Goal: Task Accomplishment & Management: Use online tool/utility

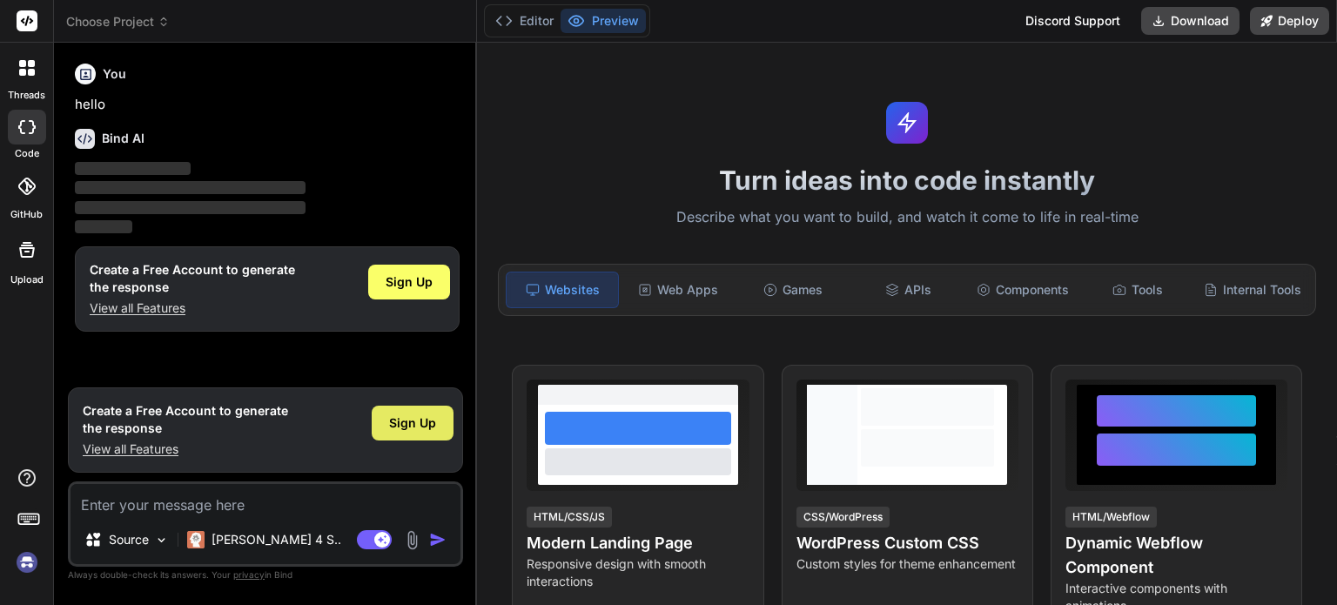
click at [398, 419] on span "Sign Up" at bounding box center [412, 422] width 47 height 17
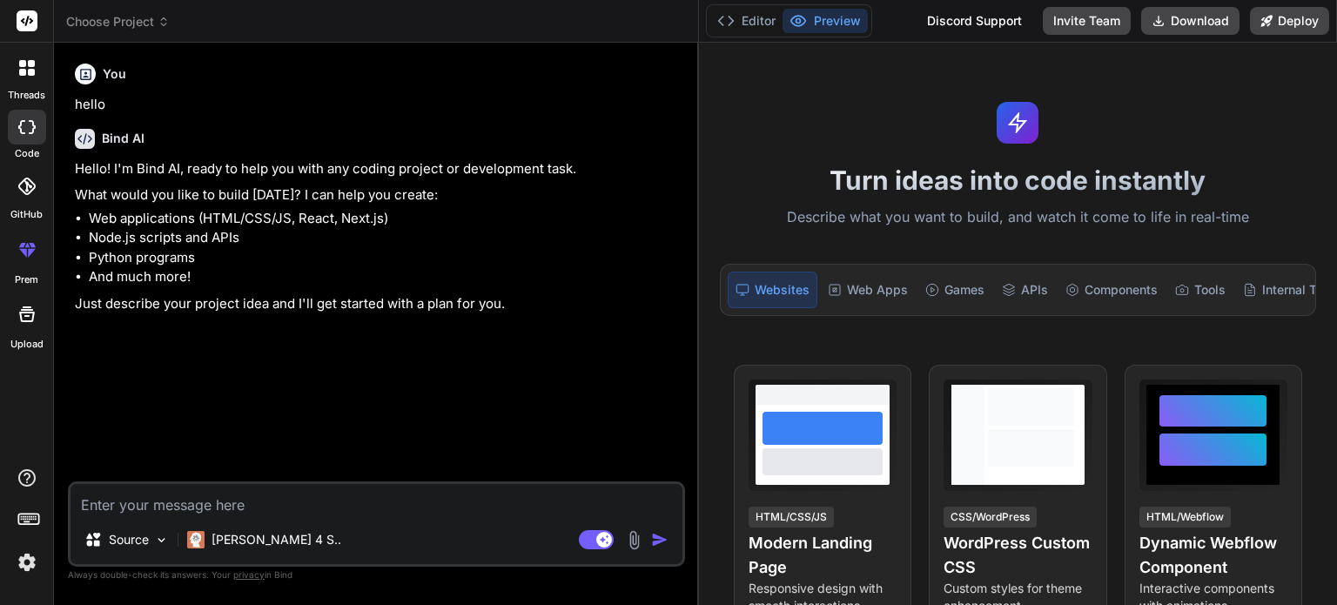
type textarea "x"
drag, startPoint x: 476, startPoint y: 155, endPoint x: 671, endPoint y: 166, distance: 195.3
click at [671, 166] on div "Bind AI Web Search Created with Pixso. Code Generator You hello Bind AI Hello! …" at bounding box center [376, 324] width 644 height 562
click at [497, 497] on textarea at bounding box center [375, 499] width 611 height 31
click at [323, 491] on textarea at bounding box center [375, 499] width 611 height 31
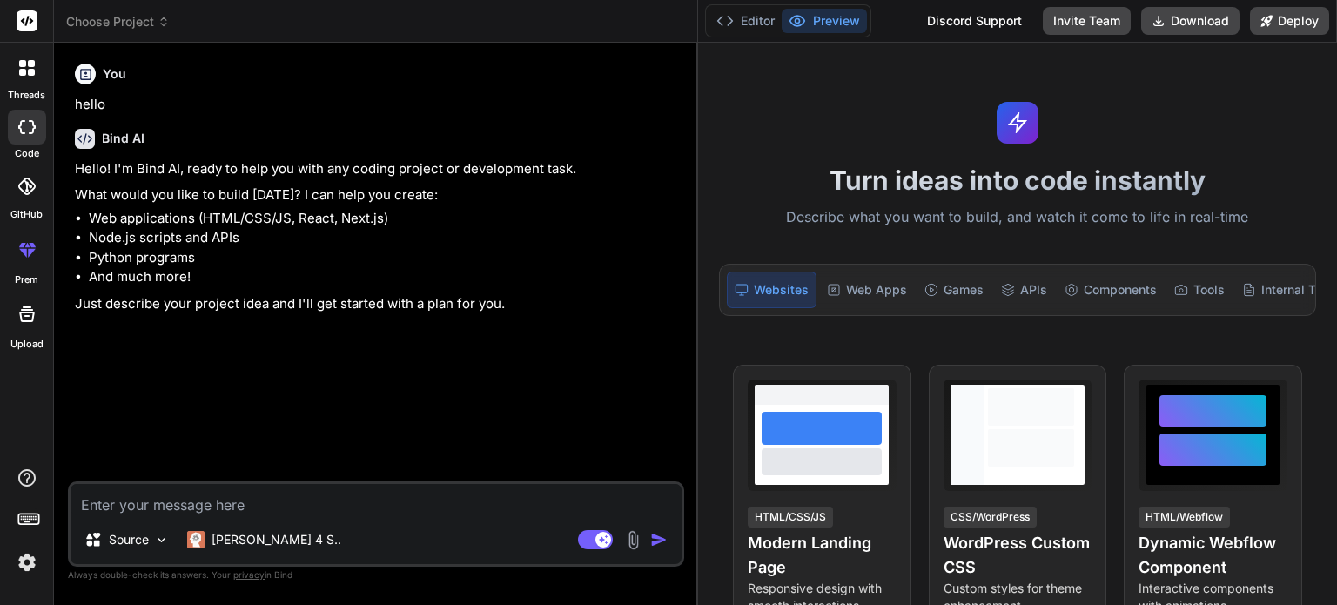
paste textarea "import React, { useState, useEffect, useRef } from 'react'; import { initialize…"
type textarea "import React, { useState, useEffect, useRef } from 'react'; import { initialize…"
type textarea "x"
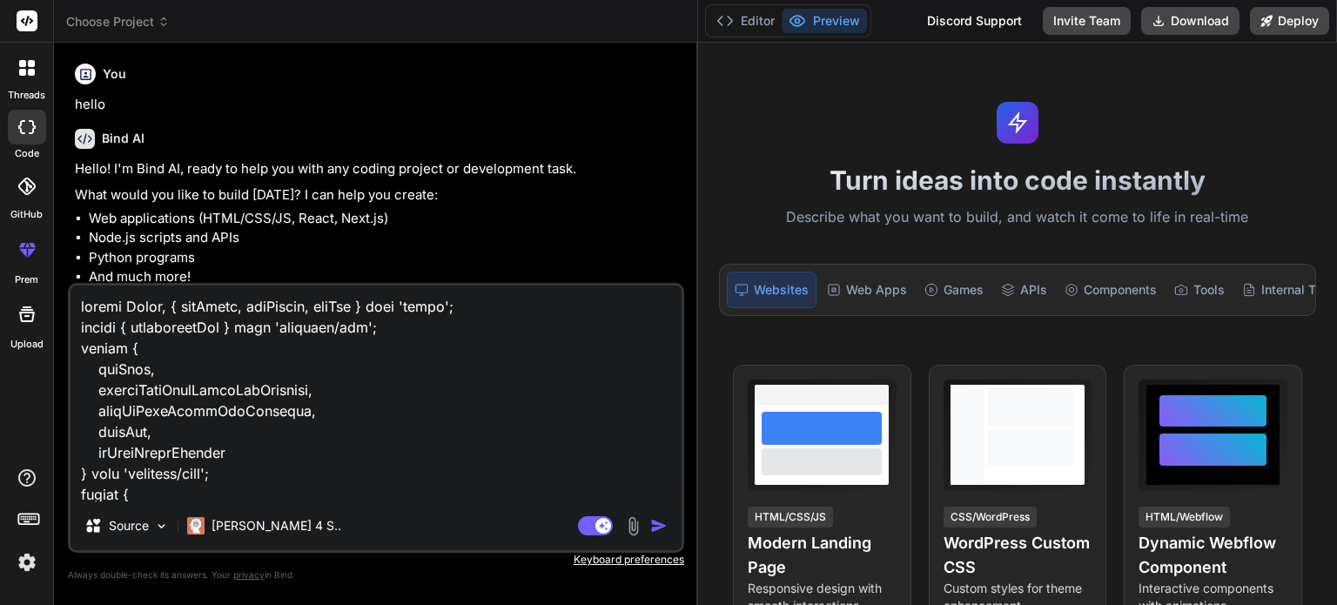
scroll to position [19821, 0]
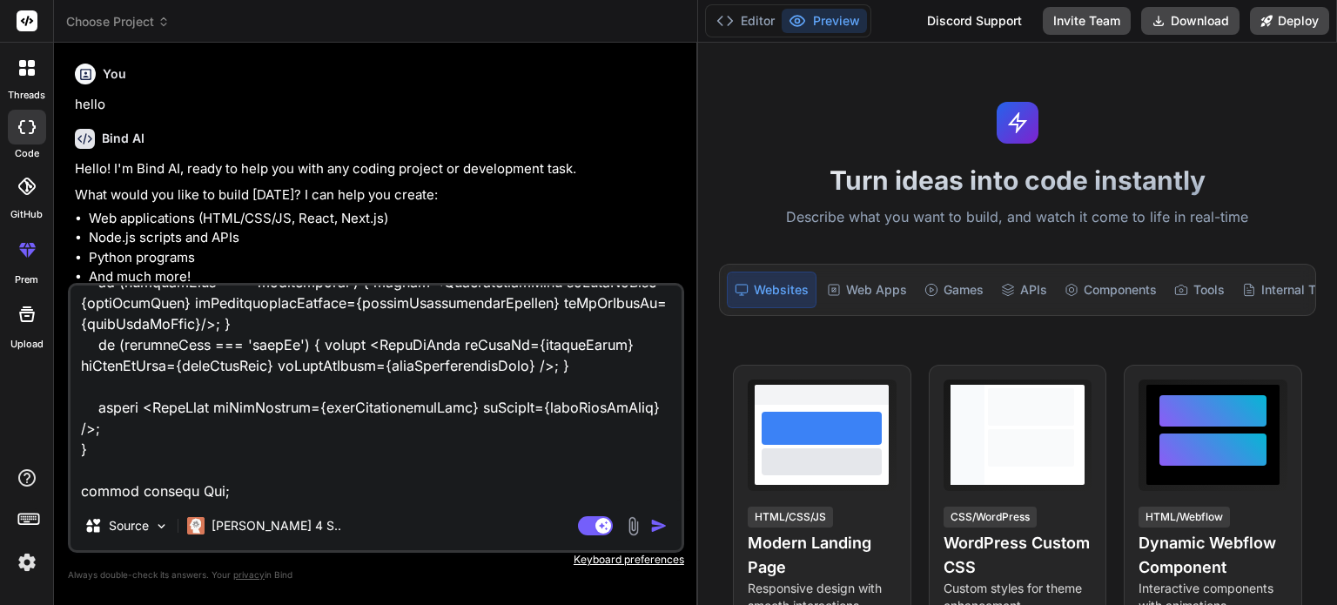
type textarea "import React, { useState, useEffect, useRef } from 'react'; import { initialize…"
type textarea "x"
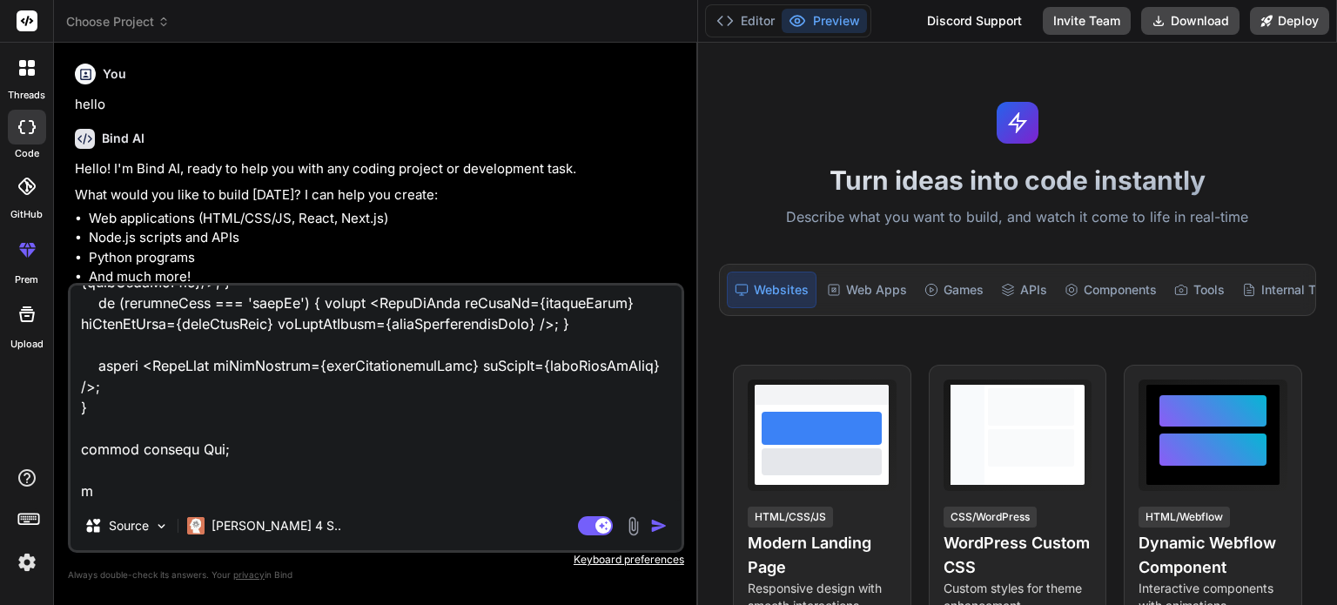
type textarea "import React, { useState, useEffect, useRef } from 'react'; import { initialize…"
type textarea "x"
type textarea "import React, { useState, useEffect, useRef } from 'react'; import { initialize…"
type textarea "x"
type textarea "import React, { useState, useEffect, useRef } from 'react'; import { initialize…"
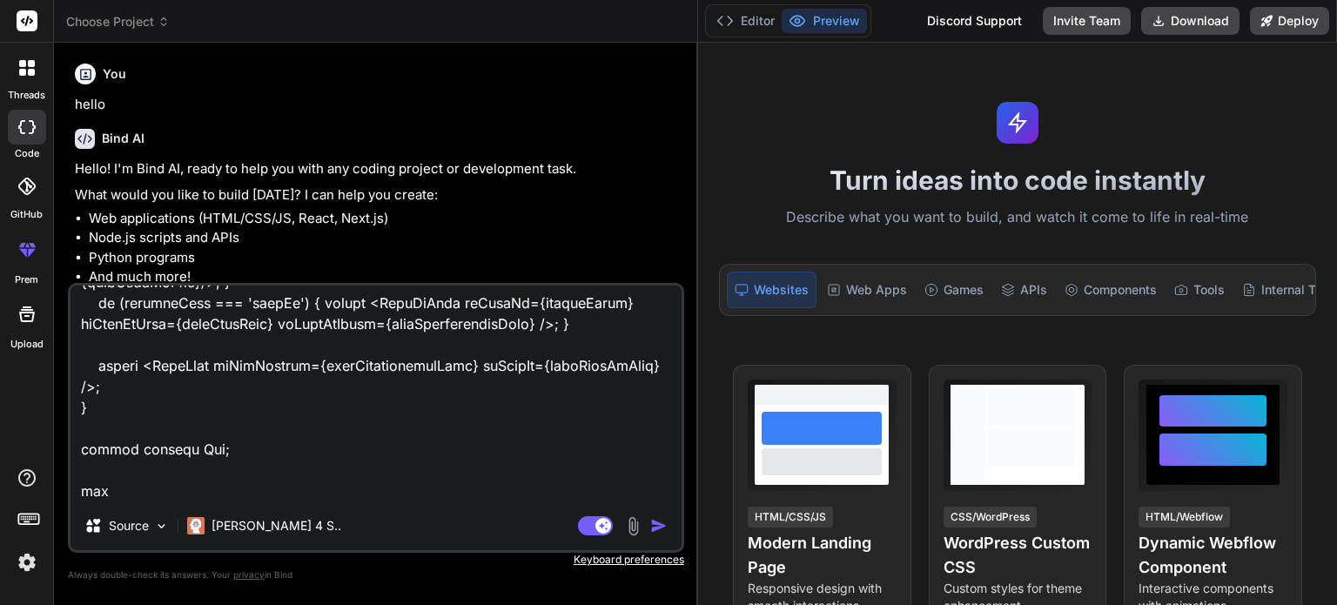
type textarea "x"
type textarea "import React, { useState, useEffect, useRef } from 'react'; import { initialize…"
type textarea "x"
type textarea "import React, { useState, useEffect, useRef } from 'react'; import { initialize…"
type textarea "x"
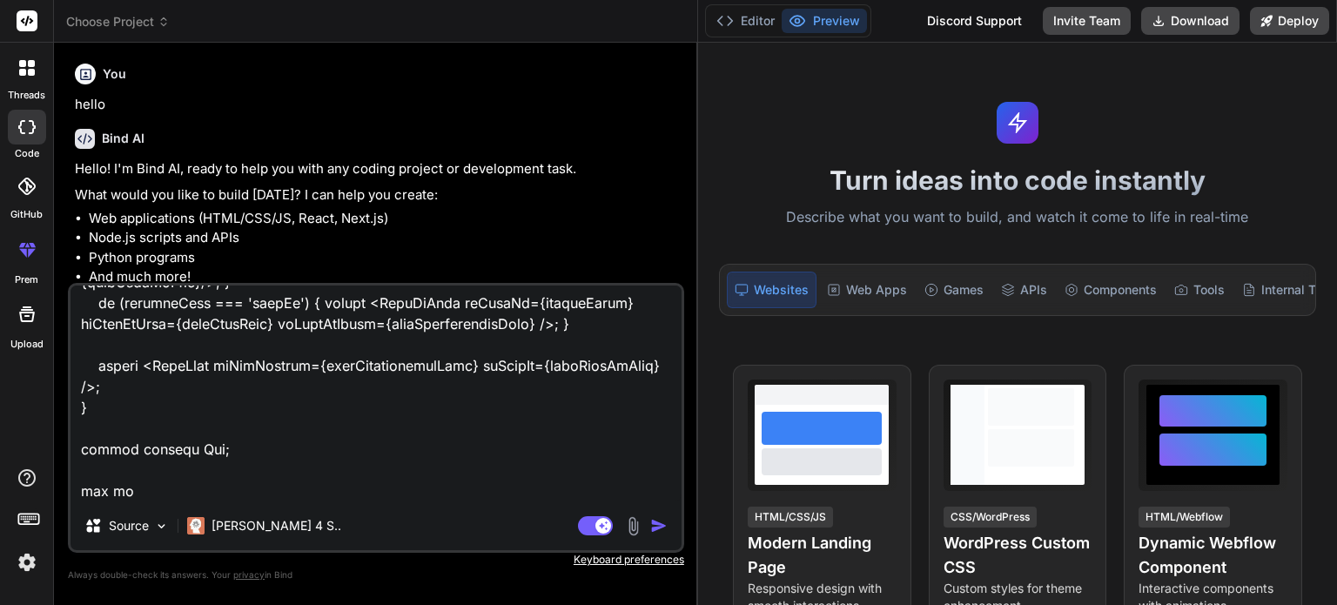
type textarea "import React, { useState, useEffect, useRef } from 'react'; import { initialize…"
type textarea "x"
type textarea "import React, { useState, useEffect, useRef } from 'react'; import { initialize…"
type textarea "x"
type textarea "import React, { useState, useEffect, useRef } from 'react'; import { initialize…"
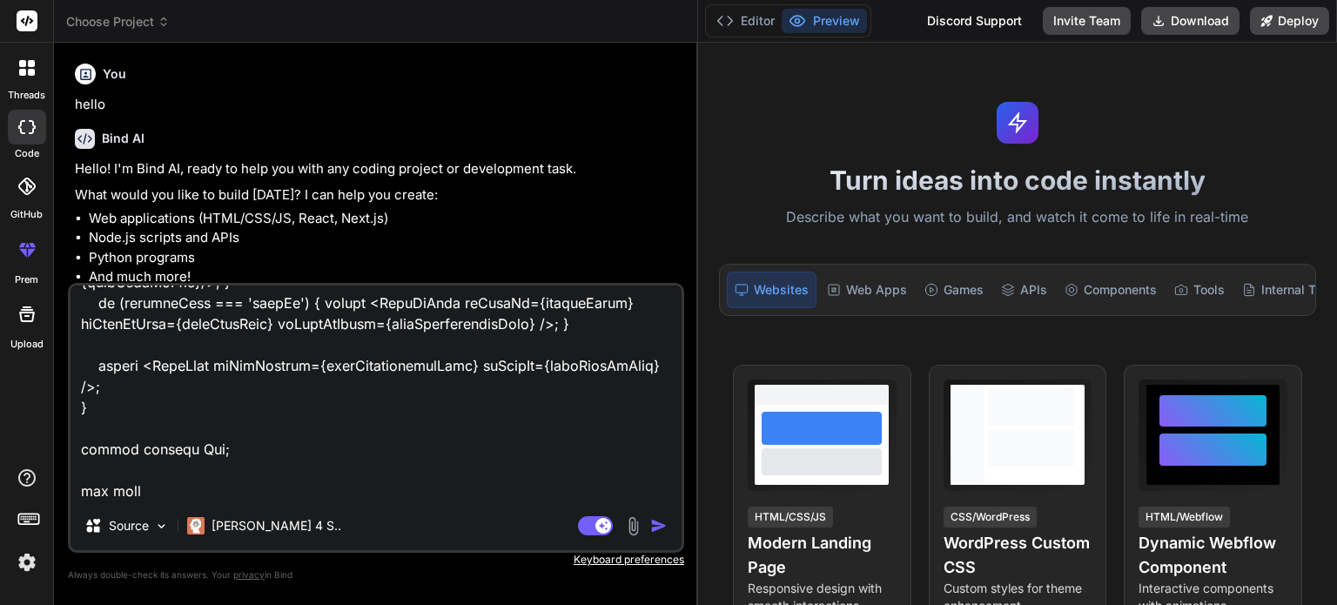
type textarea "x"
type textarea "import React, { useState, useEffect, useRef } from 'react'; import { initialize…"
type textarea "x"
type textarea "import React, { useState, useEffect, useRef } from 'react'; import { initialize…"
type textarea "x"
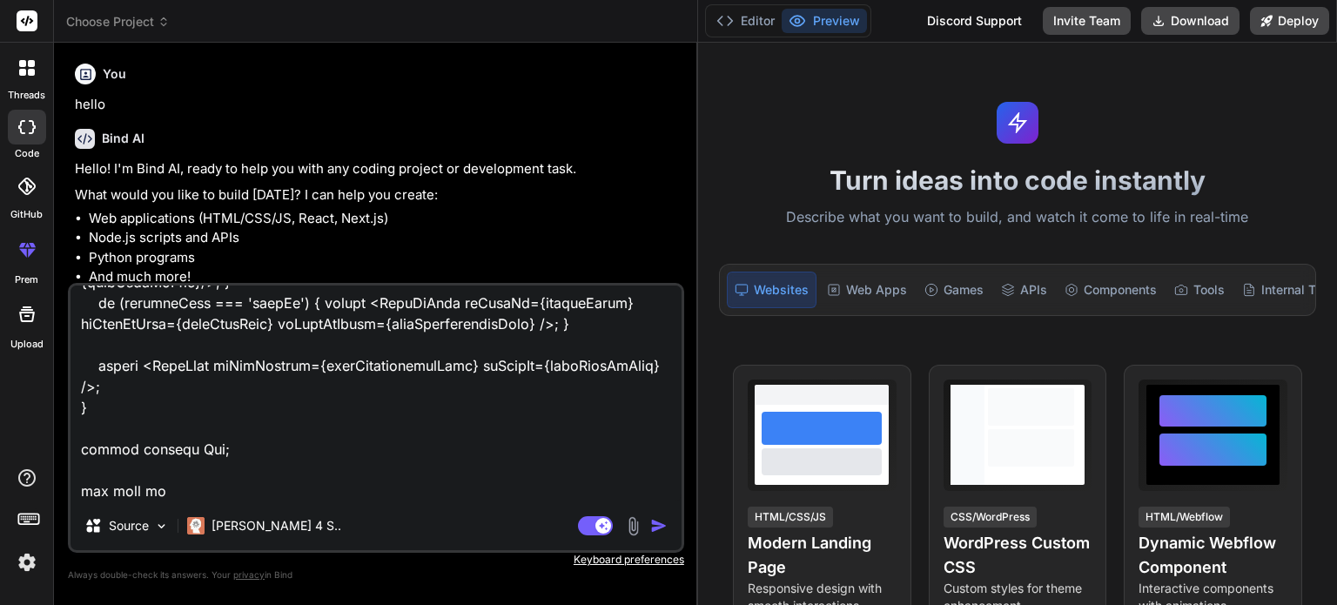
type textarea "import React, { useState, useEffect, useRef } from 'react'; import { initialize…"
type textarea "x"
type textarea "import React, { useState, useEffect, useRef } from 'react'; import { initialize…"
type textarea "x"
type textarea "import React, { useState, useEffect, useRef } from 'react'; import { initialize…"
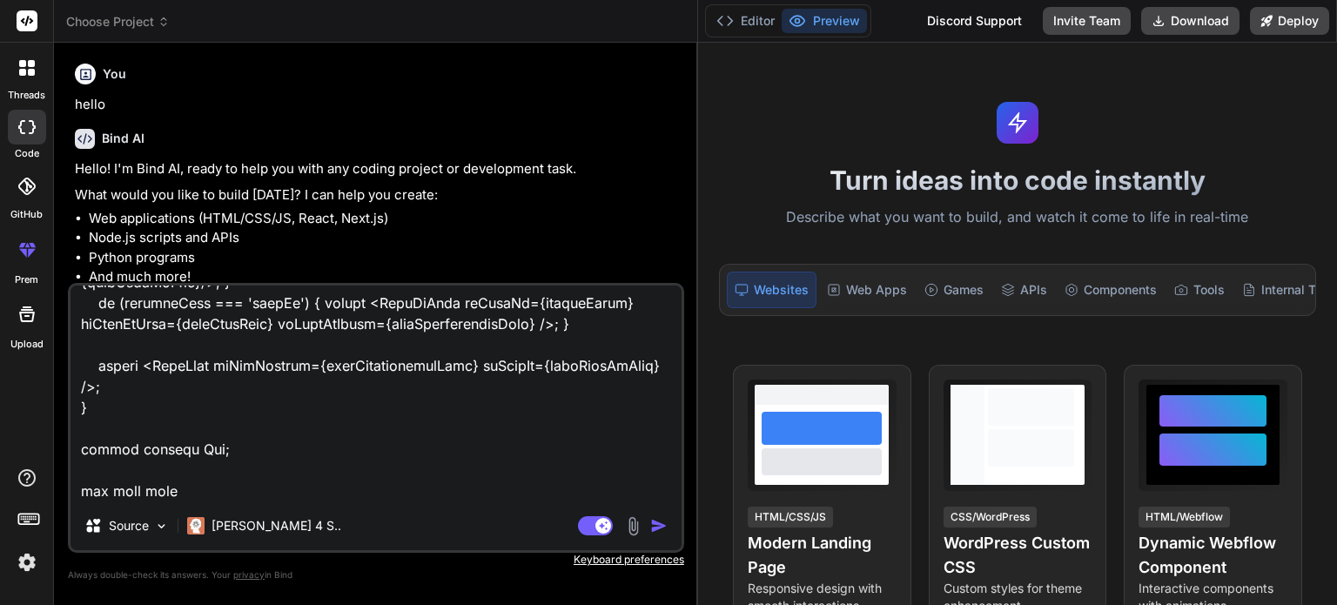
type textarea "x"
type textarea "import React, { useState, useEffect, useRef } from 'react'; import { initialize…"
type textarea "x"
type textarea "import React, { useState, useEffect, useRef } from 'react'; import { initialize…"
type textarea "x"
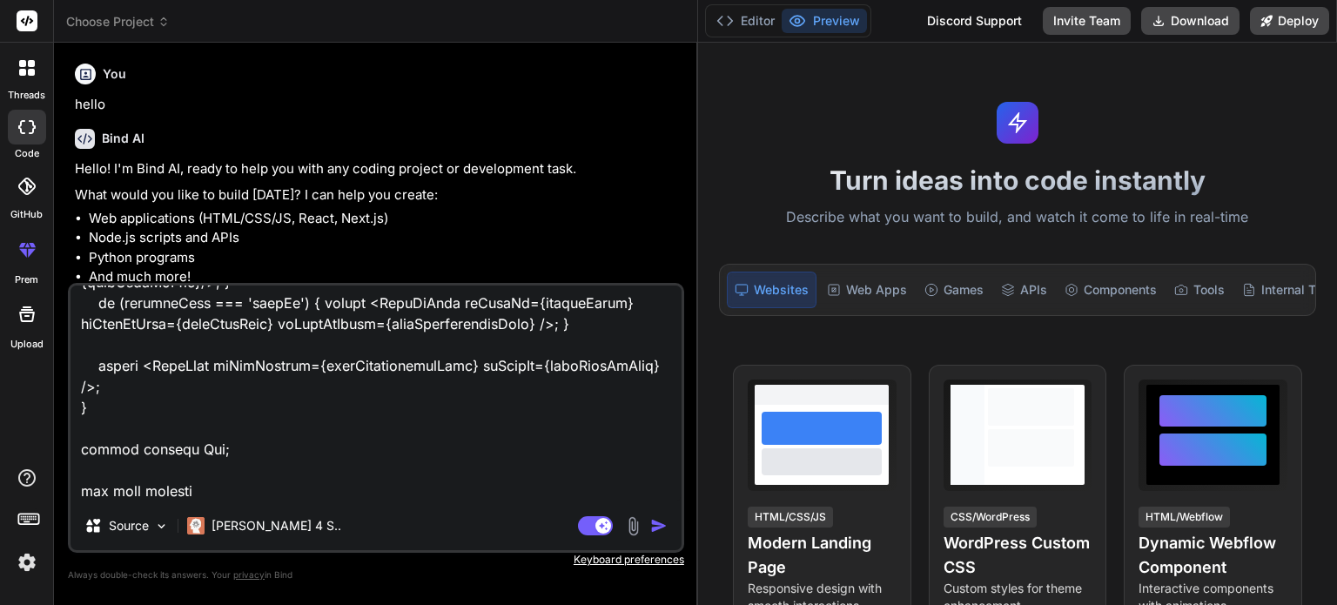
type textarea "import React, { useState, useEffect, useRef } from 'react'; import { initialize…"
type textarea "x"
type textarea "import React, { useState, useEffect, useRef } from 'react'; import { initialize…"
type textarea "x"
type textarea "import React, { useState, useEffect, useRef } from 'react'; import { initialize…"
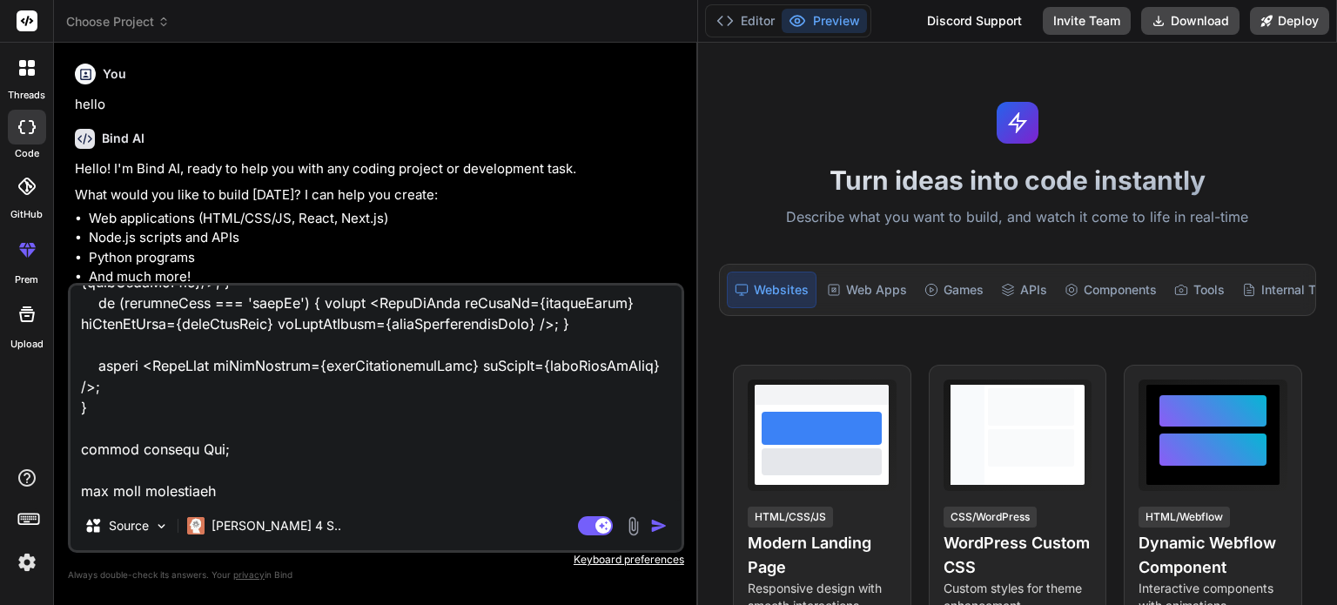
type textarea "x"
type textarea "import React, { useState, useEffect, useRef } from 'react'; import { initialize…"
type textarea "x"
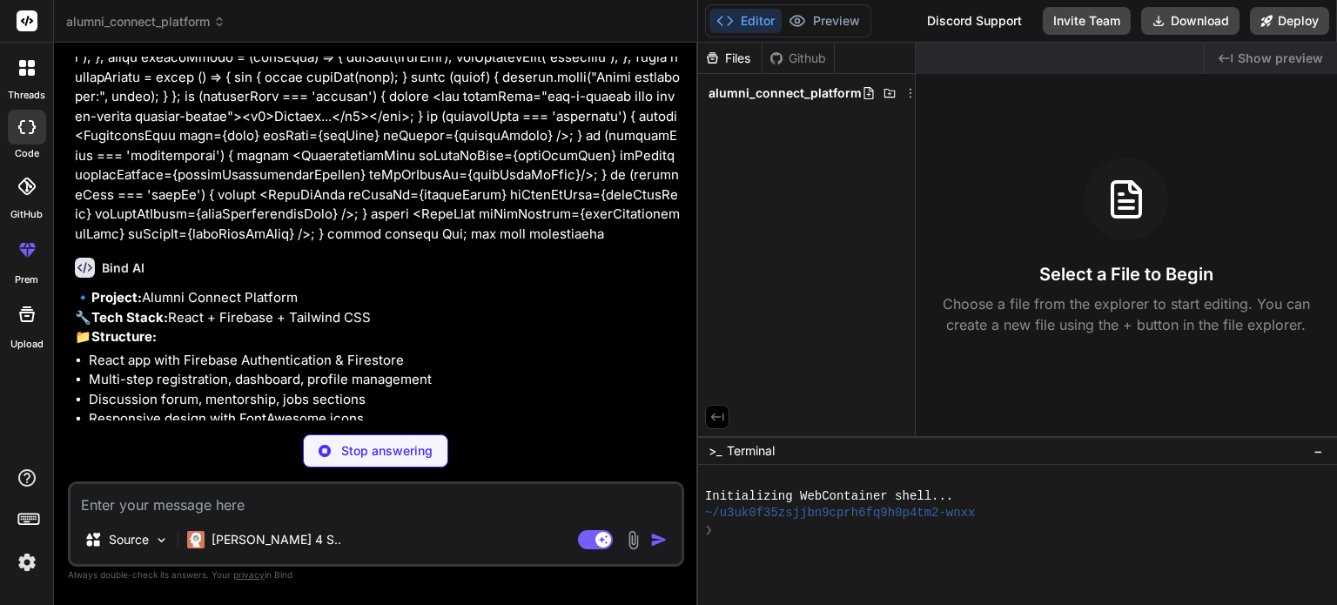
scroll to position [10293, 0]
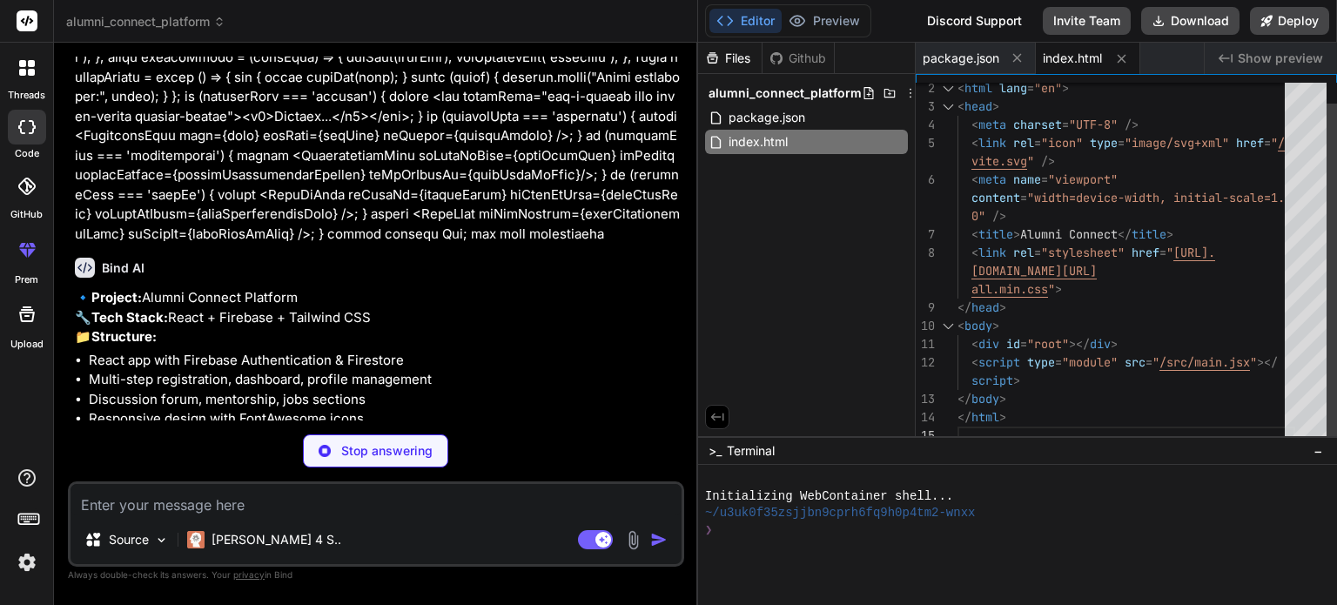
type textarea "x"
type textarea ")"
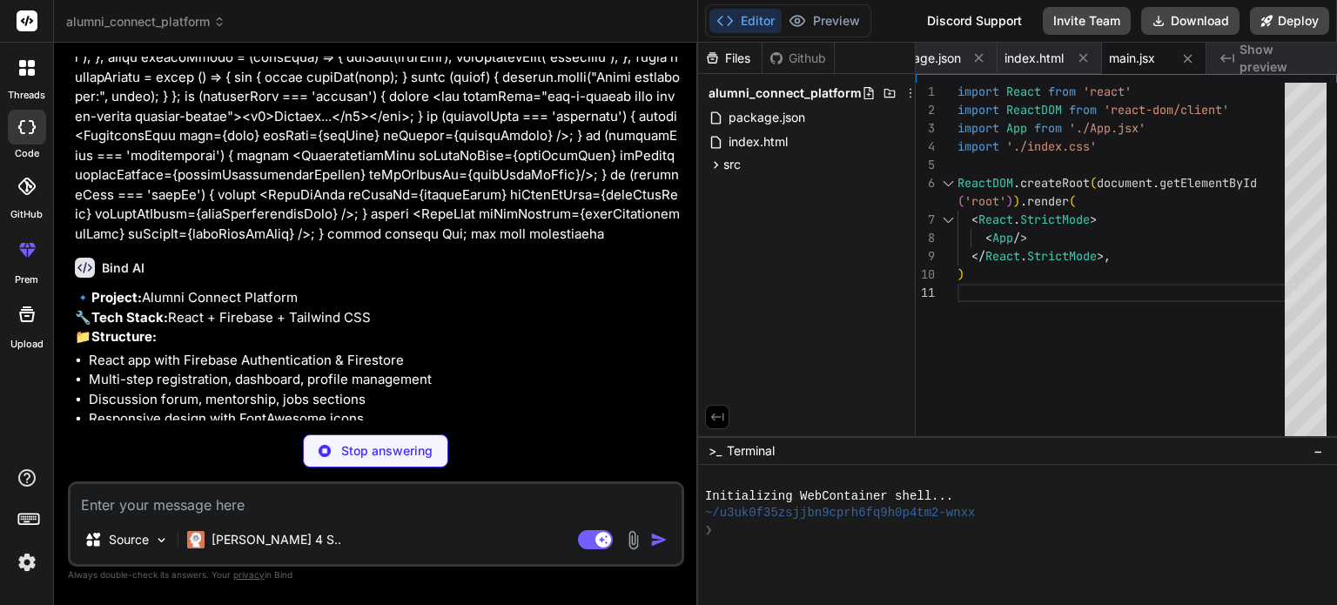
type textarea "x"
type textarea "Sans', 'Helvetica Neue', sans-serif; -webkit-font-smoothing: antialiased; -moz-…"
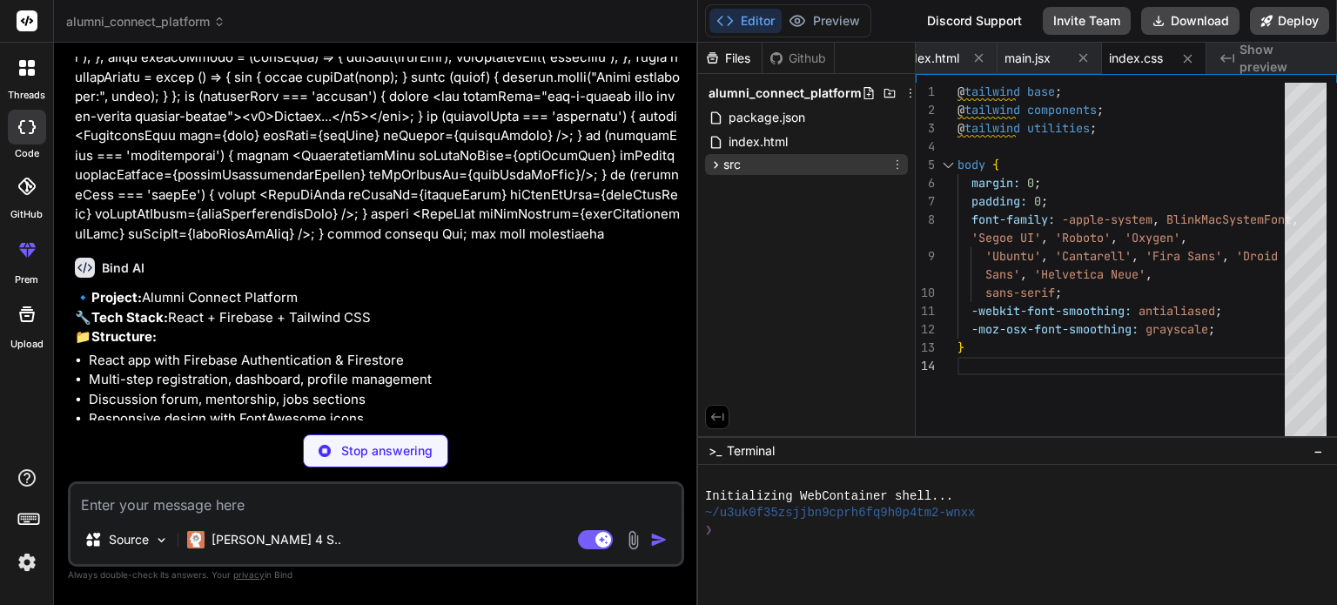
click at [713, 159] on icon at bounding box center [715, 165] width 15 height 15
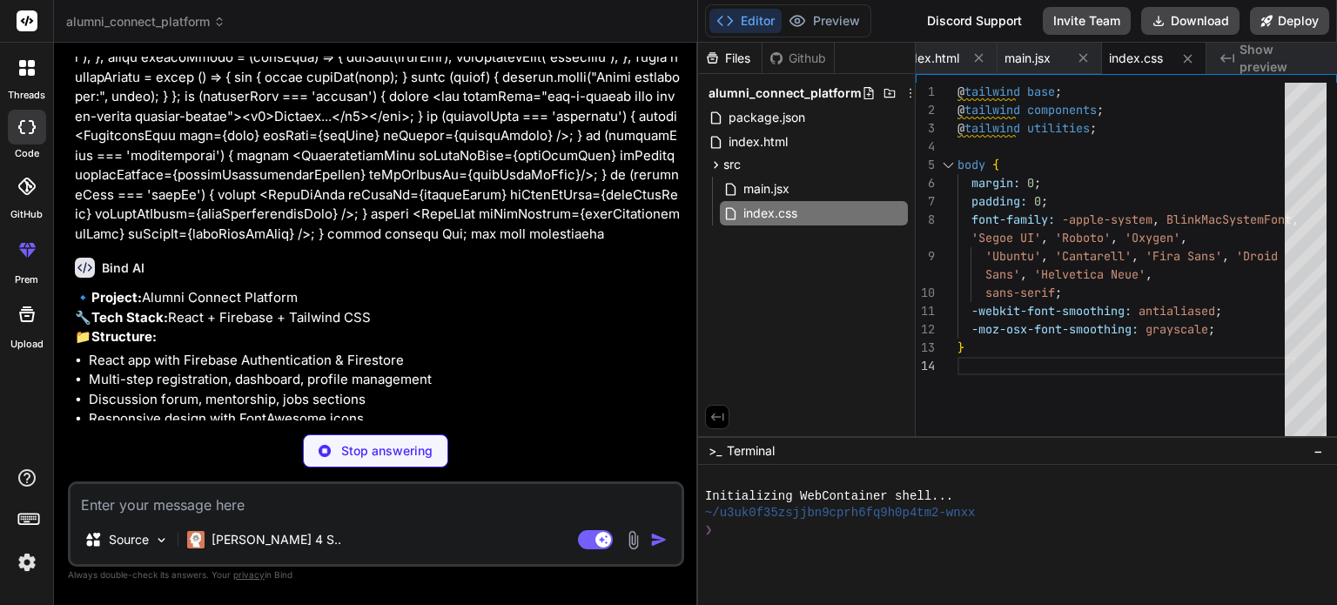
click at [1257, 62] on span "Show preview" at bounding box center [1281, 58] width 84 height 35
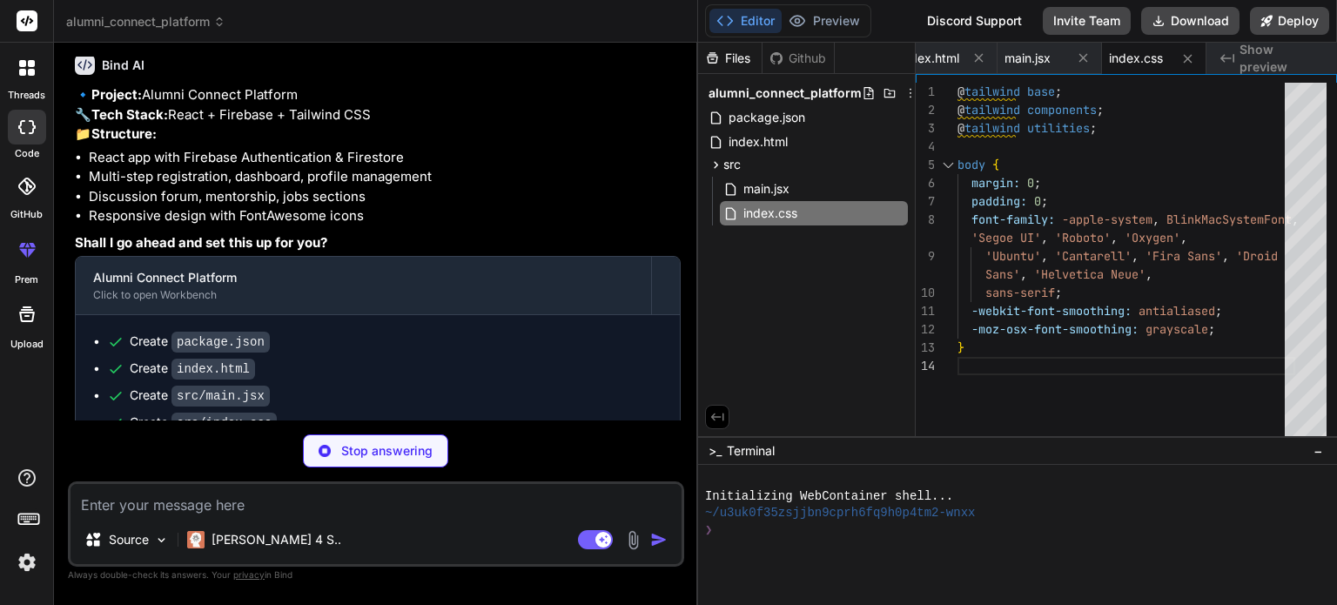
scroll to position [10510, 0]
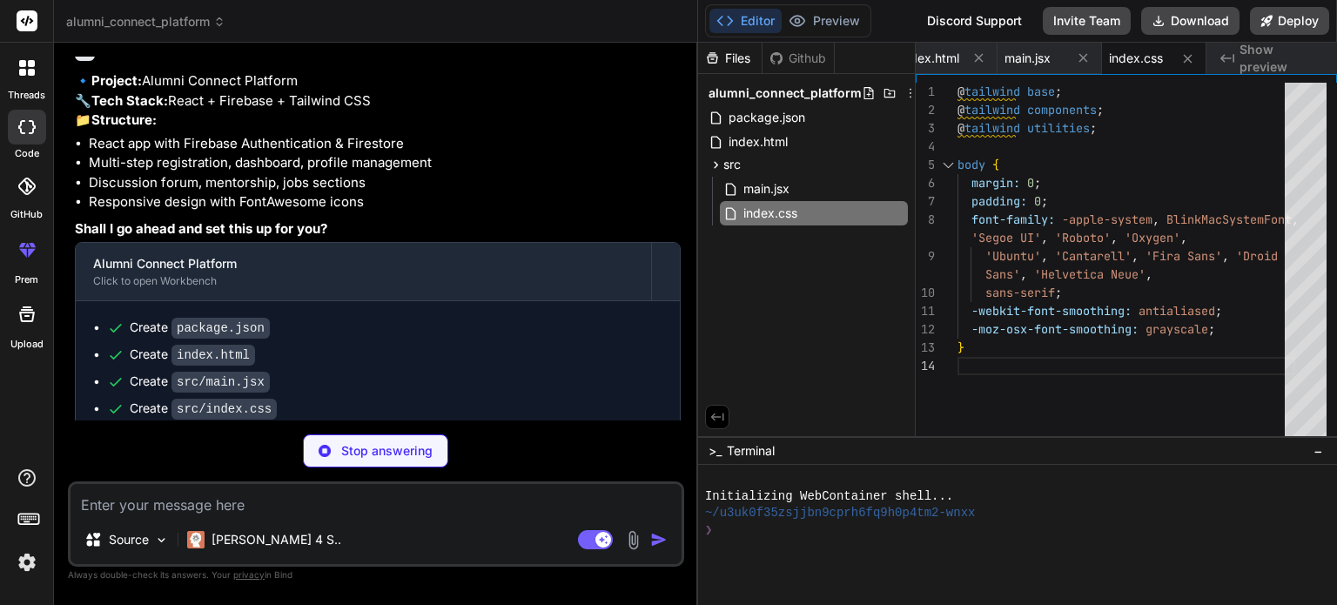
type textarea "x"
type textarea "return <HomePage onGetStarted={showRegistrationPage} onSignIn={showSignInPage} …"
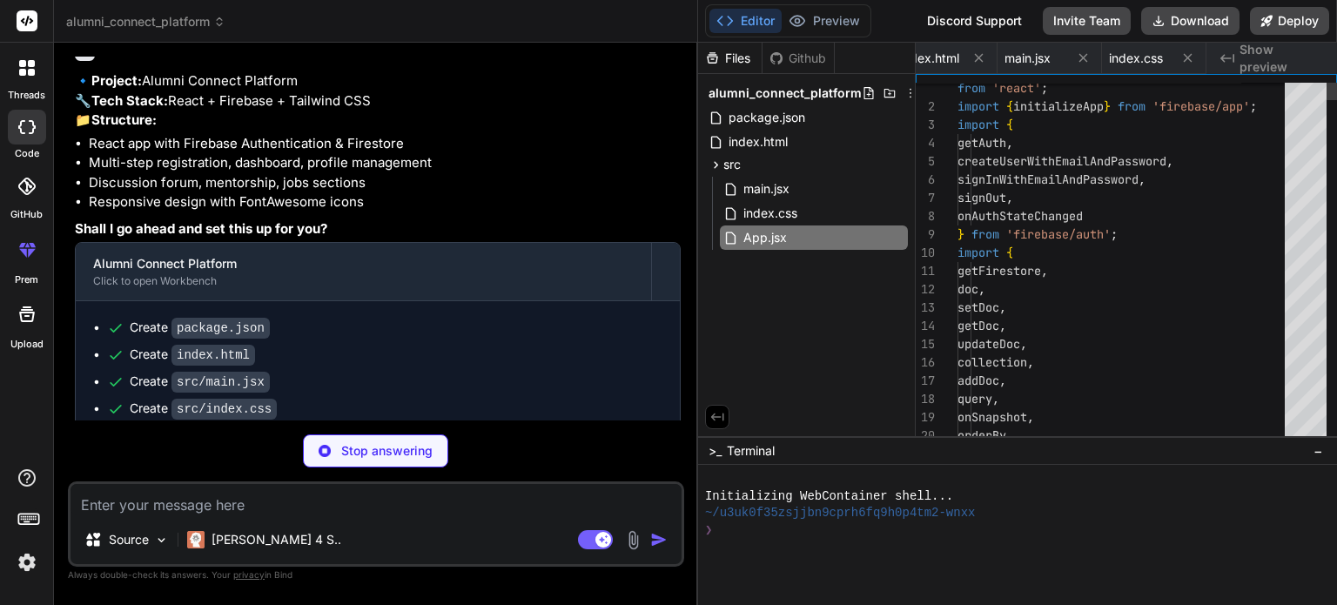
type textarea "x"
type textarea "}"
type textarea "x"
type textarea "export default { plugins: { tailwindcss: {}, autoprefixer: {}, }, }"
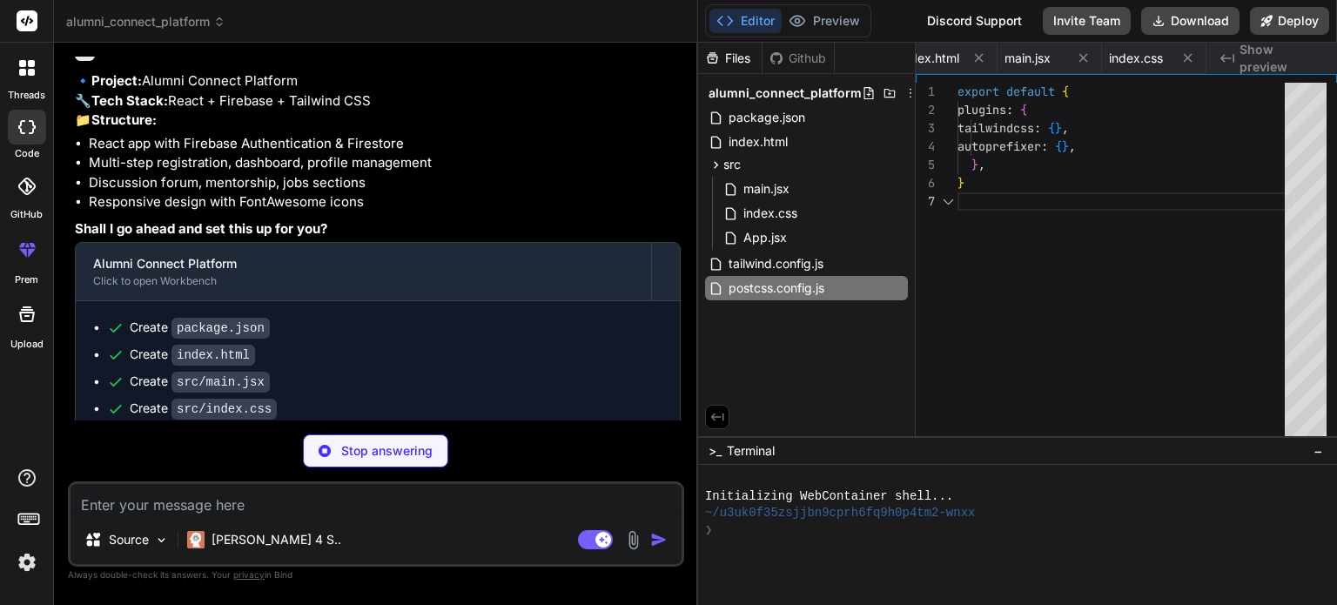
scroll to position [0, 529]
type textarea "x"
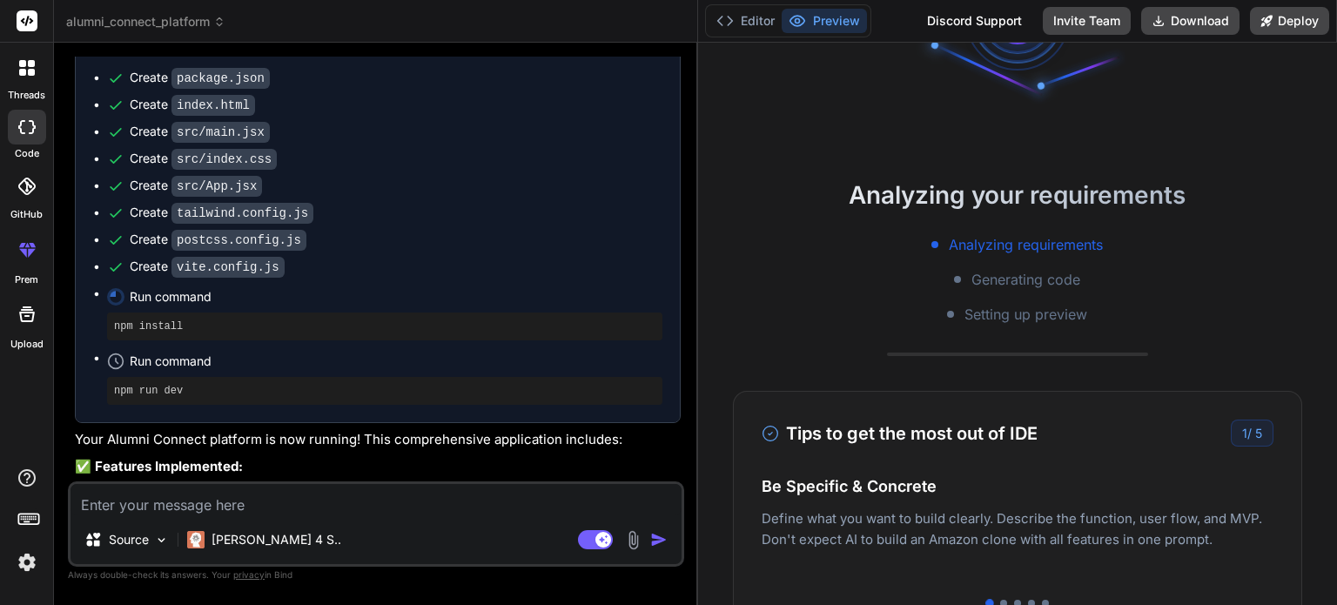
scroll to position [10777, 0]
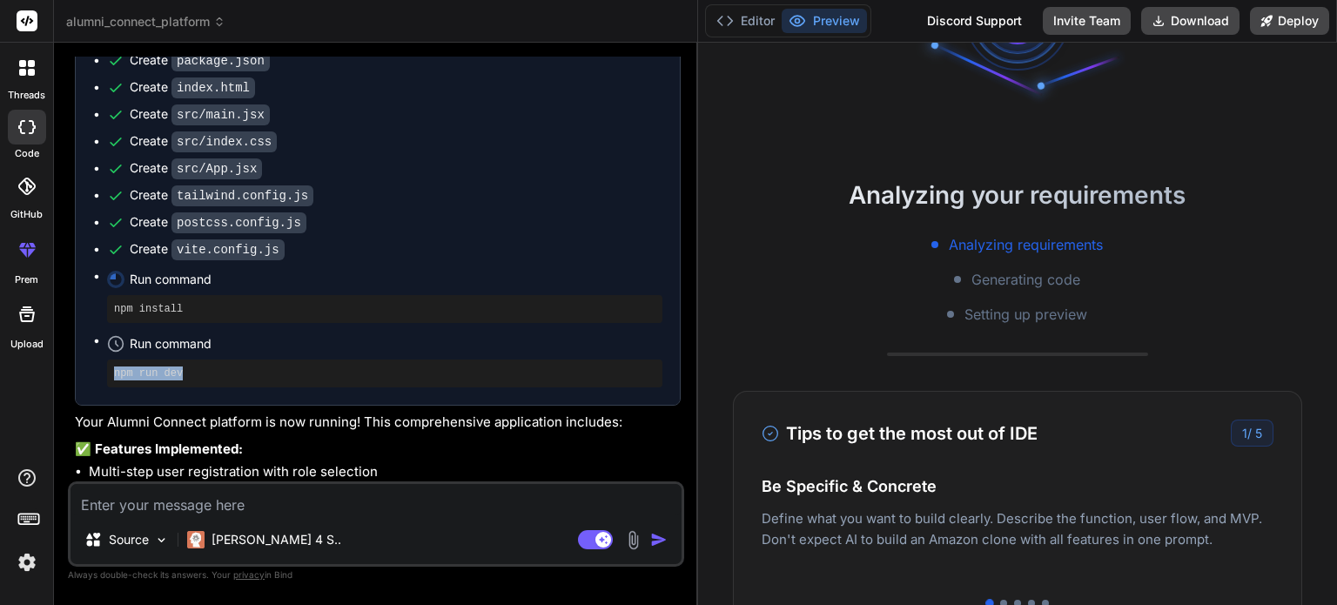
drag, startPoint x: 181, startPoint y: 336, endPoint x: 102, endPoint y: 337, distance: 79.2
click at [102, 337] on ul "Create package.json Create index.html Create src/main.jsx Create src/index.css …" at bounding box center [377, 219] width 569 height 336
drag, startPoint x: 102, startPoint y: 337, endPoint x: 182, endPoint y: 337, distance: 80.1
click at [182, 337] on ul "Create package.json Create index.html Create src/main.jsx Create src/index.css …" at bounding box center [377, 219] width 569 height 336
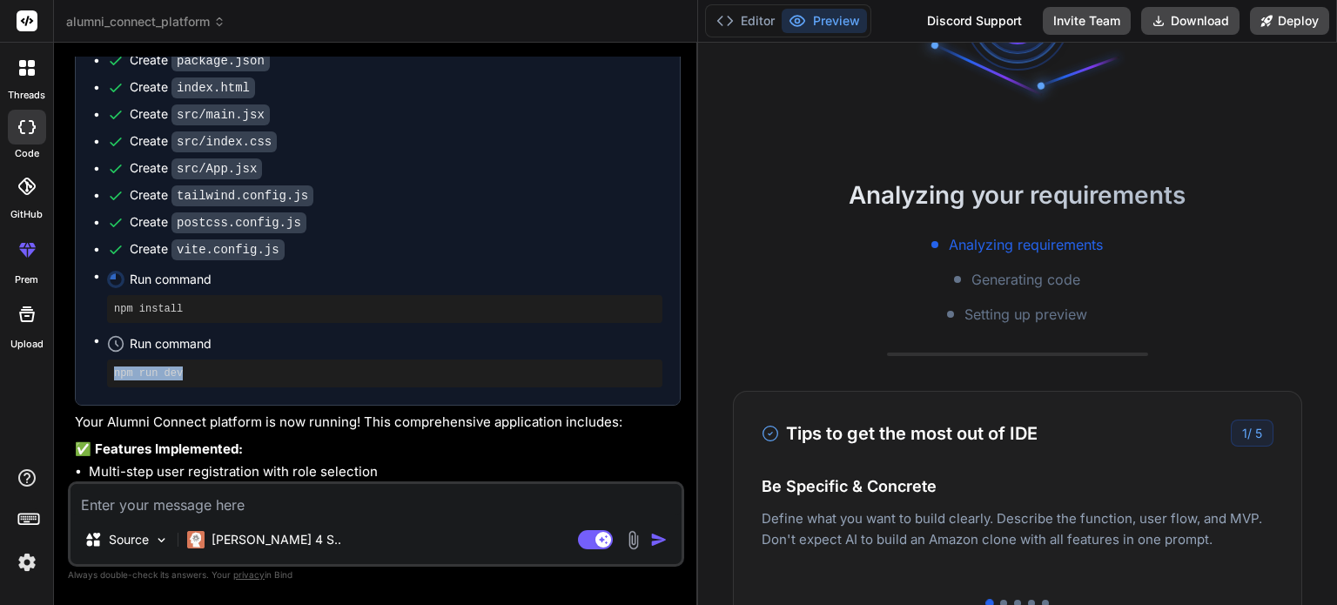
click at [182, 366] on pre "npm run dev" at bounding box center [384, 373] width 541 height 14
drag, startPoint x: 182, startPoint y: 337, endPoint x: 108, endPoint y: 341, distance: 74.1
click at [108, 359] on div "npm run dev" at bounding box center [384, 373] width 555 height 28
type textarea "x"
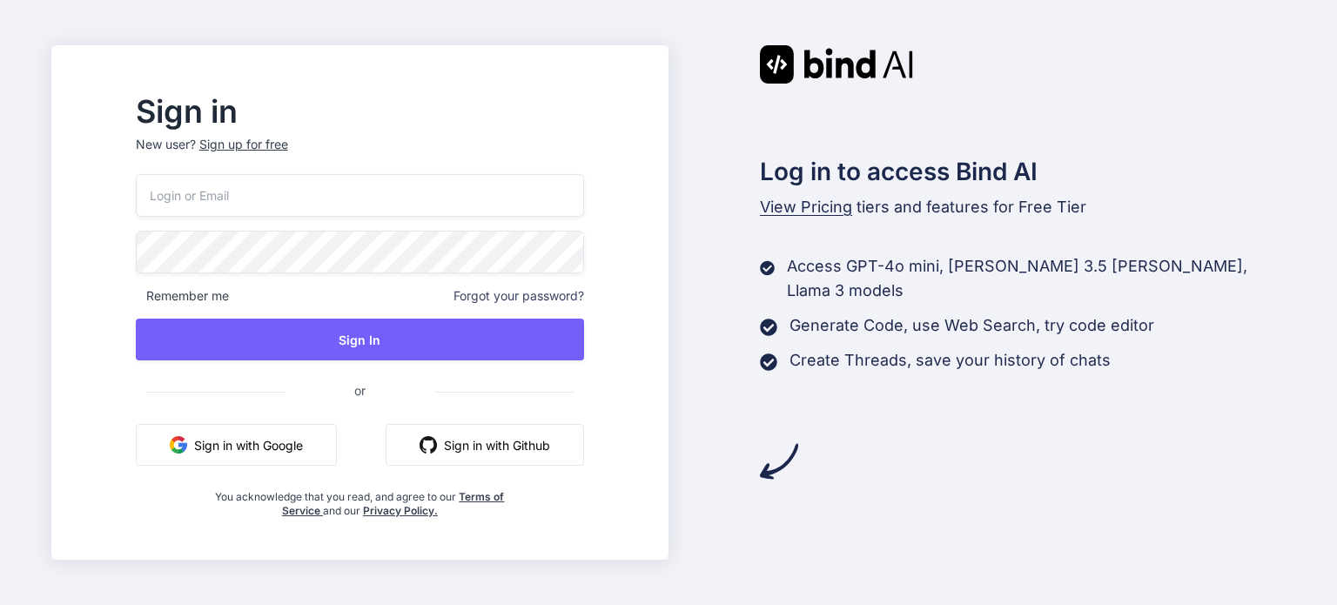
click at [327, 430] on button "Sign in with Google" at bounding box center [236, 445] width 201 height 42
